Goal: Navigation & Orientation: Go to known website

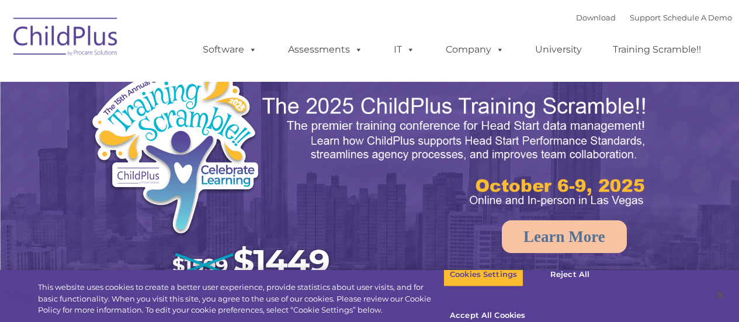
select select "MEDIUM"
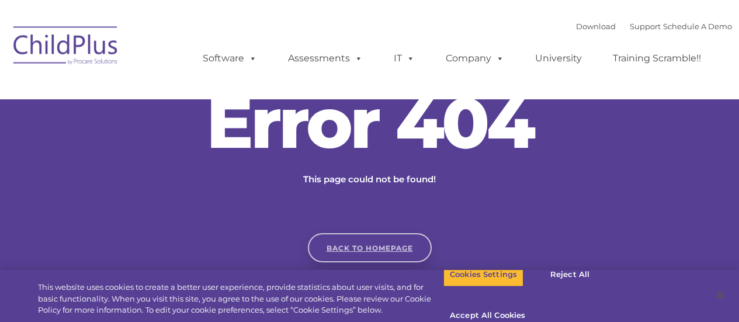
click at [387, 247] on link "Back to homepage" at bounding box center [370, 247] width 124 height 29
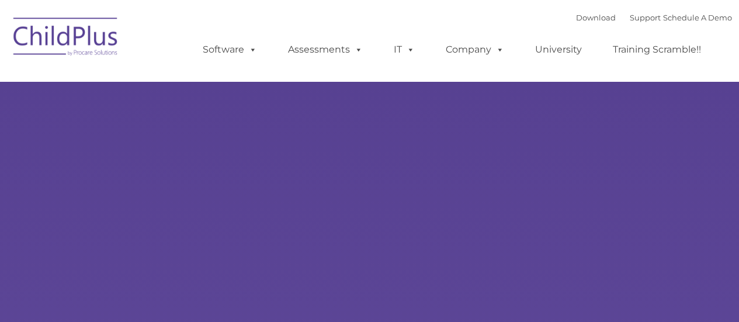
type input ""
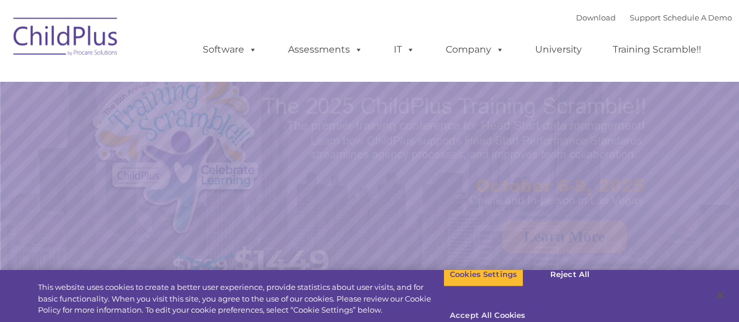
select select "MEDIUM"
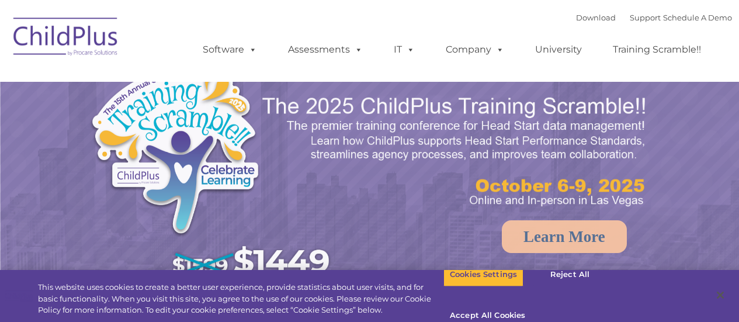
select select "MEDIUM"
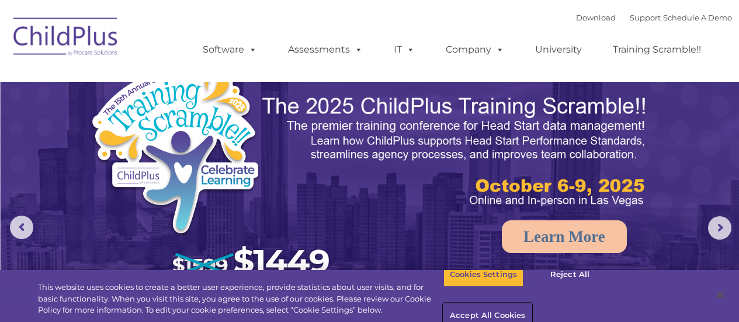
click at [532, 304] on button "Accept All Cookies" at bounding box center [487, 316] width 88 height 25
